Goal: Transaction & Acquisition: Book appointment/travel/reservation

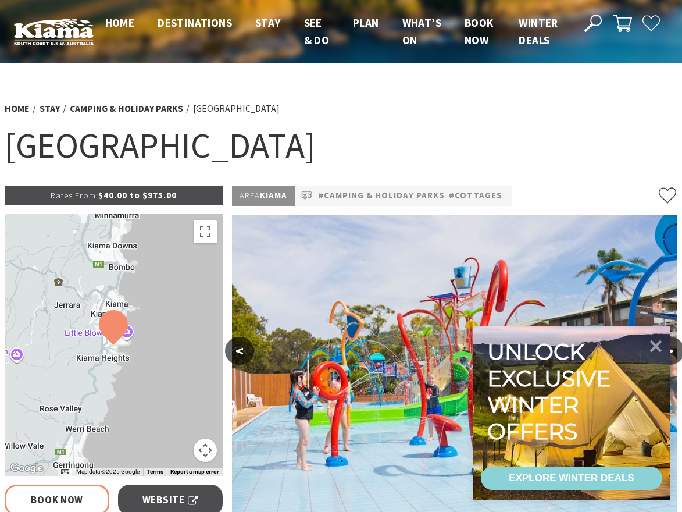
select select "3"
select select "2"
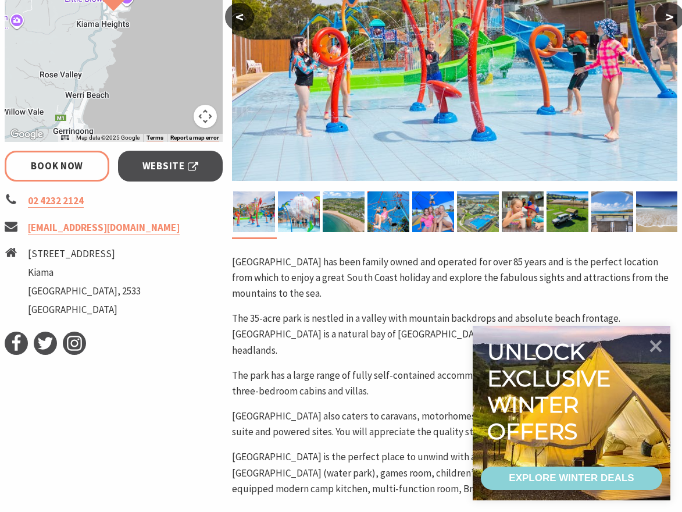
scroll to position [349, 0]
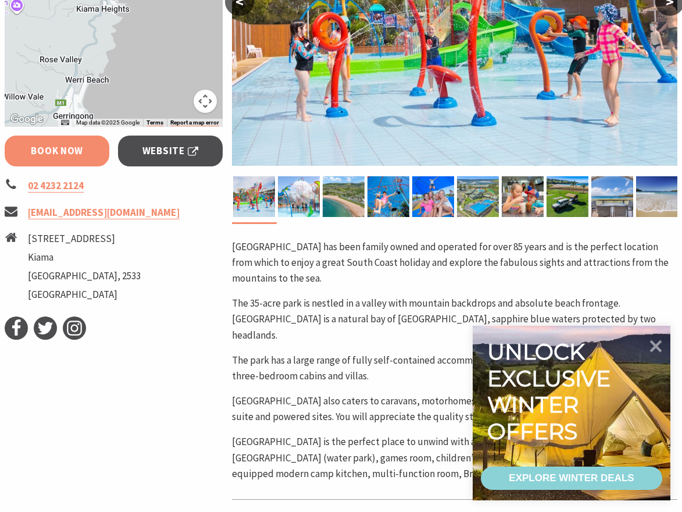
click at [69, 154] on link "Book Now" at bounding box center [57, 151] width 105 height 31
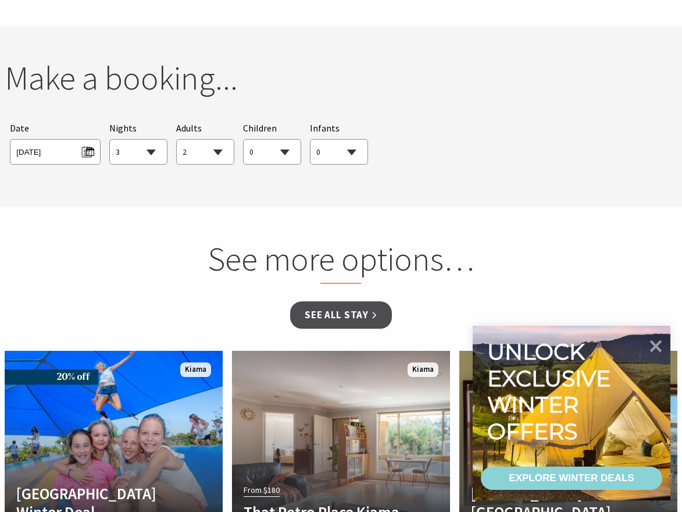
scroll to position [1101, 0]
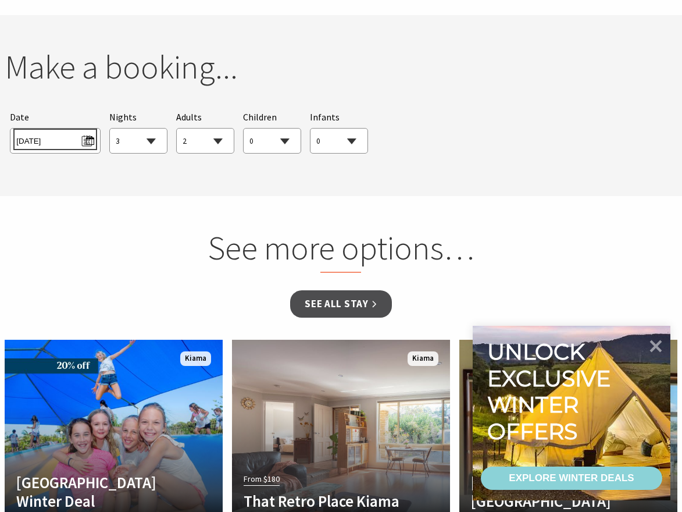
click at [88, 131] on span "[DATE]" at bounding box center [54, 139] width 77 height 16
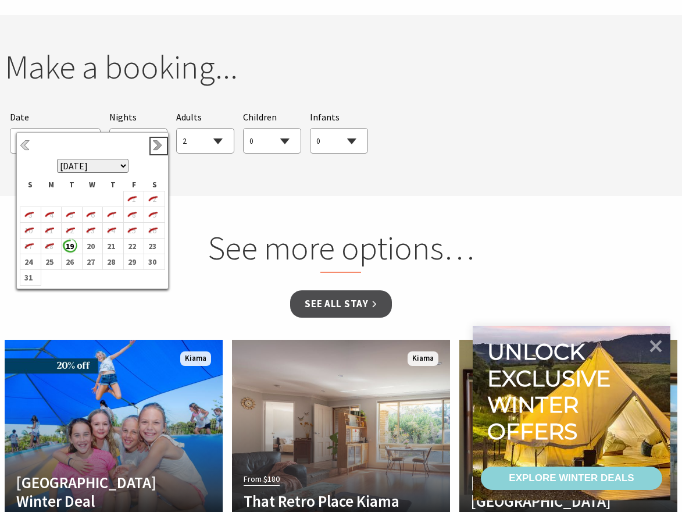
click at [164, 147] on link "Next" at bounding box center [158, 146] width 13 height 13
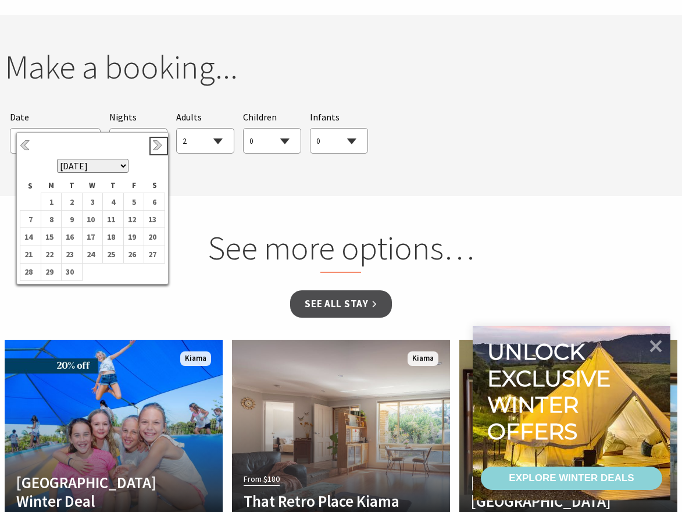
click at [164, 147] on link "Next" at bounding box center [158, 146] width 13 height 13
click at [126, 202] on b "3" at bounding box center [131, 201] width 15 height 15
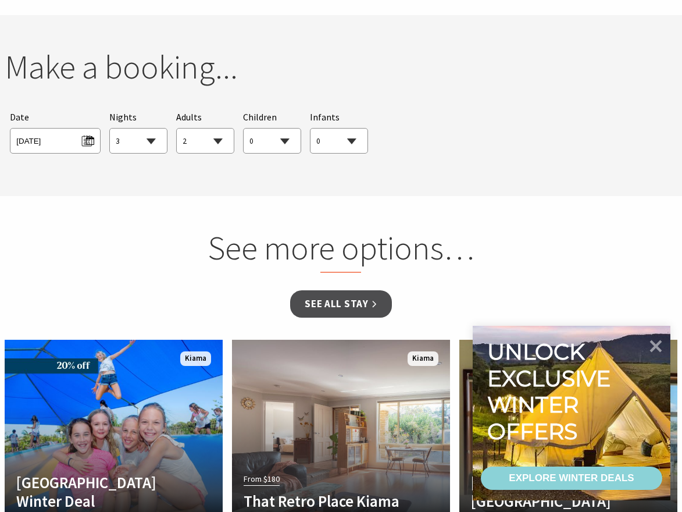
click at [288, 129] on select "0 1 2 3 4 5 6 7 8 9 10 11 12 13 14 15 16 17 18 19 20 21 22 23 24 25 26 27 28 29…" at bounding box center [272, 142] width 57 height 26
select select "1"
click at [244, 129] on select "0 1 2 3 4 5 6 7 8 9 10 11 12 13 14 15 16 17 18 19 20 21 22 23 24 25 26 27 28 29…" at bounding box center [272, 142] width 57 height 26
click at [457, 156] on section "You currently don't have any items in your cart Make a booking... Searching for…" at bounding box center [341, 105] width 682 height 181
click at [361, 297] on link "See all Stay" at bounding box center [340, 303] width 101 height 27
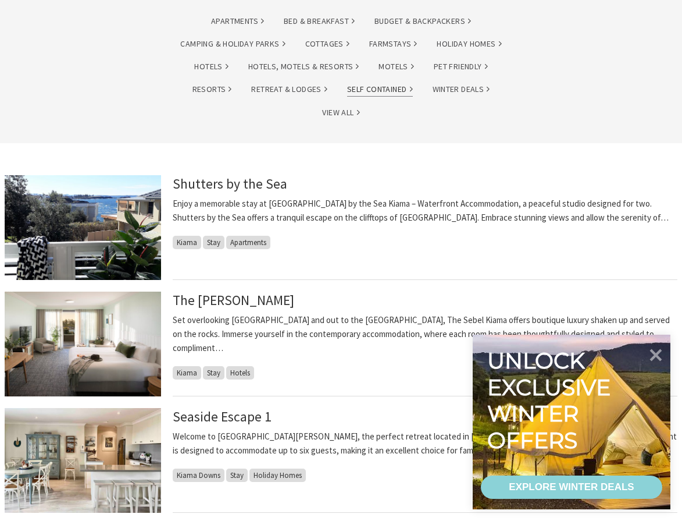
scroll to position [291, 0]
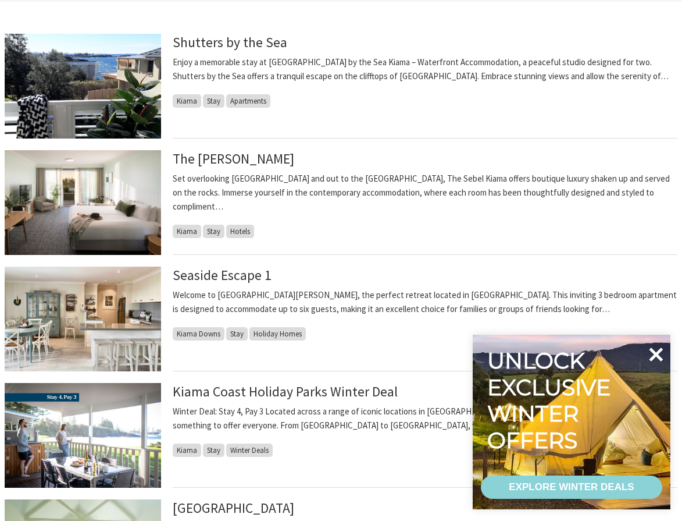
click at [661, 350] on icon at bounding box center [657, 354] width 14 height 14
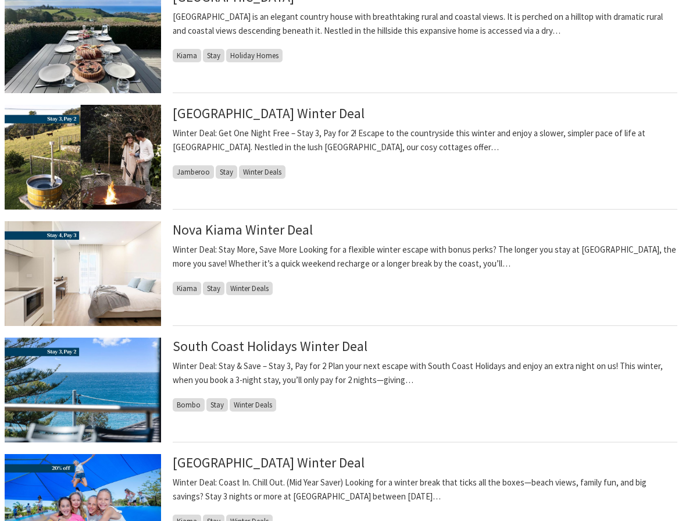
scroll to position [1047, 0]
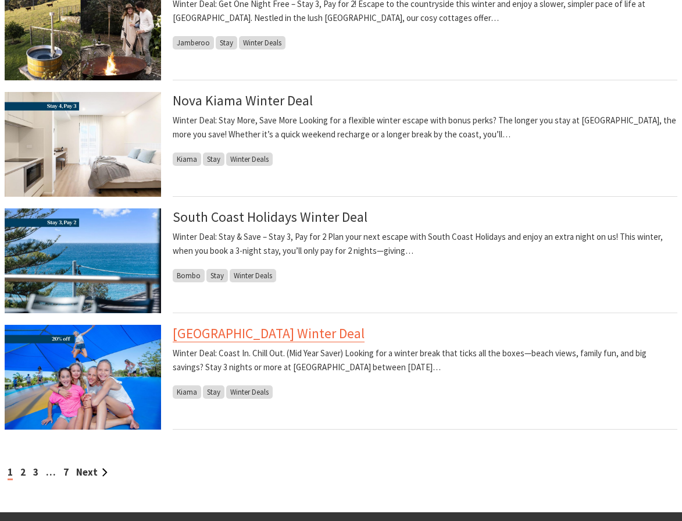
click at [365, 335] on link "[GEOGRAPHIC_DATA] Winter Deal" at bounding box center [269, 333] width 192 height 17
